Goal: Use online tool/utility

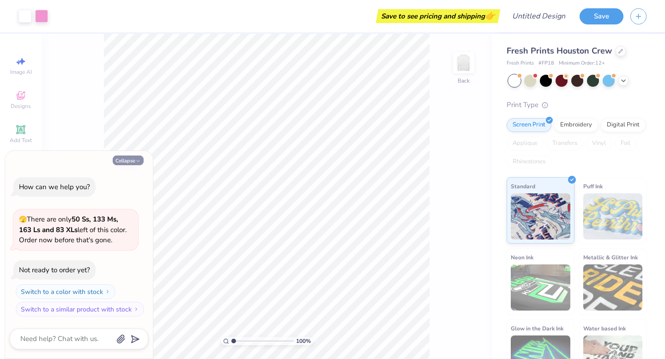
click at [127, 163] on button "Collapse" at bounding box center [128, 161] width 31 height 10
type textarea "x"
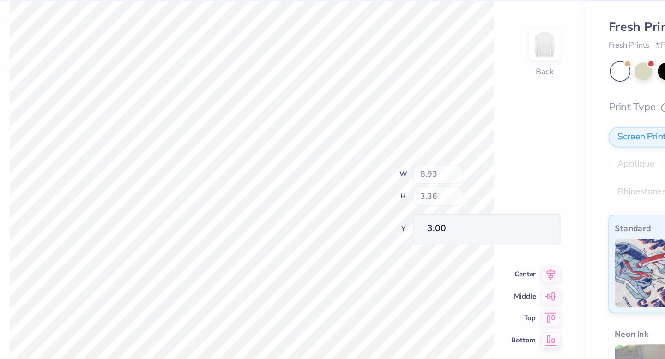
type input "8.15"
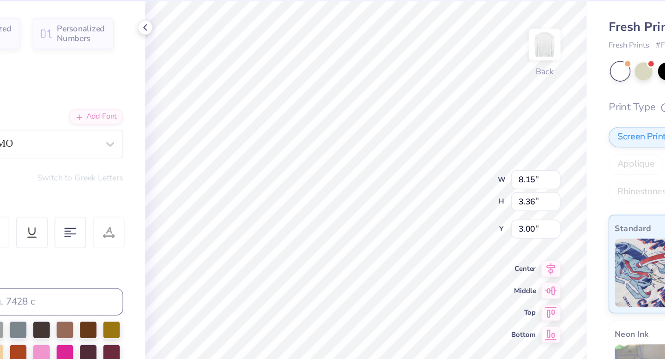
scroll to position [0, 0]
type textarea "1873"
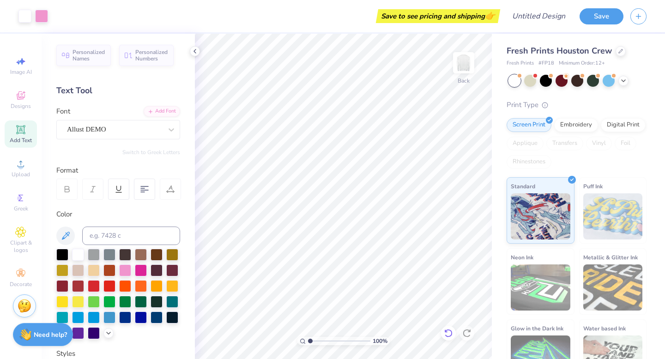
click at [447, 329] on icon at bounding box center [448, 333] width 9 height 9
click at [466, 329] on icon at bounding box center [466, 333] width 9 height 9
click at [469, 335] on icon at bounding box center [466, 333] width 9 height 9
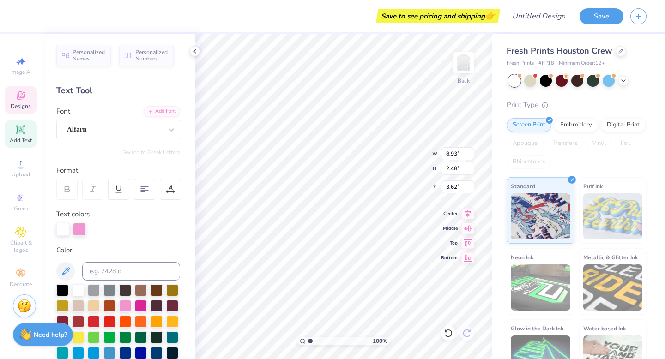
type textarea "G"
type textarea "dg"
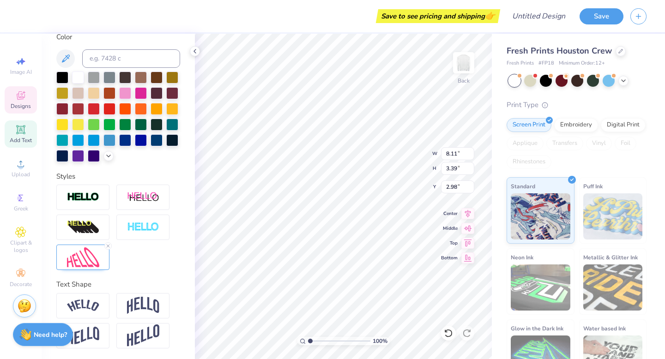
scroll to position [0, 0]
